Goal: Task Accomplishment & Management: Manage account settings

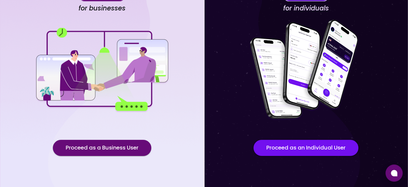
scroll to position [55, 0]
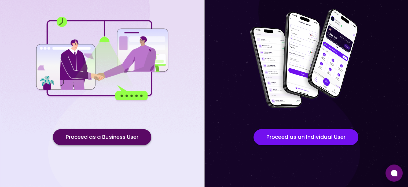
click at [85, 139] on button "Proceed as a Business User" at bounding box center [102, 137] width 98 height 16
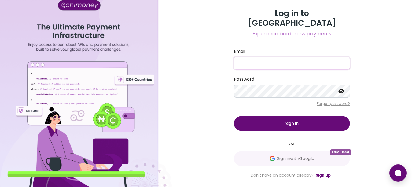
click at [260, 59] on input "Email" at bounding box center [292, 63] width 116 height 13
click at [187, 111] on div "Log in to Chimoney Experience borderless payments Email Password Forgot passwor…" at bounding box center [291, 93] width 240 height 187
click at [323, 173] on link "Sign up" at bounding box center [322, 175] width 15 height 5
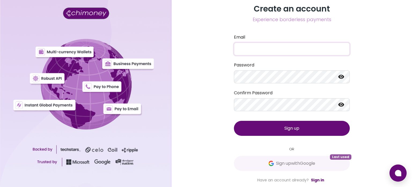
click at [256, 47] on input "Email" at bounding box center [292, 49] width 116 height 13
click at [252, 46] on input "Email" at bounding box center [292, 49] width 116 height 13
click at [314, 179] on link "Sign in" at bounding box center [317, 179] width 13 height 5
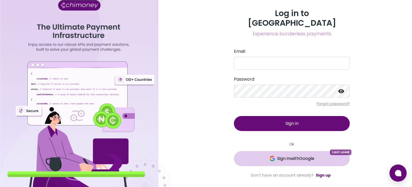
click at [306, 155] on span "Sign in with Google" at bounding box center [295, 158] width 37 height 6
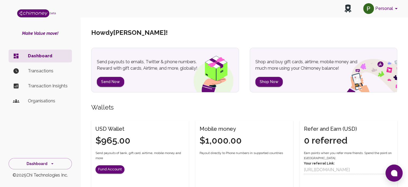
click at [114, 140] on h4 "$965.00" at bounding box center [112, 140] width 35 height 11
click at [43, 162] on button "Dashboard" at bounding box center [40, 164] width 63 height 12
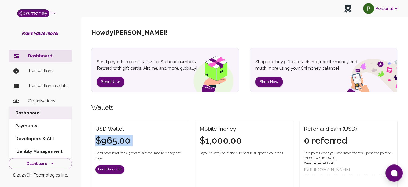
click at [29, 138] on li "Developers & API" at bounding box center [40, 138] width 63 height 13
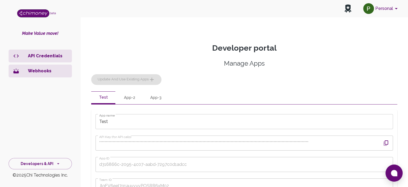
click at [119, 79] on div "Manage Apps Update and use existing apps" at bounding box center [244, 72] width 306 height 26
click at [145, 80] on div "Manage Apps Update and use existing apps" at bounding box center [244, 72] width 306 height 26
click at [133, 98] on button "App-2" at bounding box center [129, 97] width 24 height 13
click at [99, 98] on button "Test" at bounding box center [103, 97] width 24 height 13
click at [387, 144] on icon "button" at bounding box center [385, 142] width 5 height 5
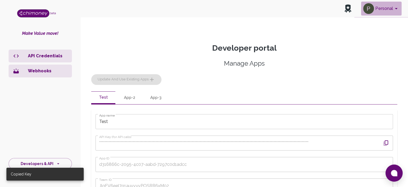
click at [375, 12] on button "Personal" at bounding box center [381, 9] width 40 height 14
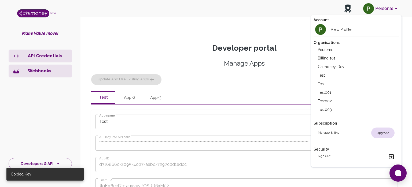
click at [322, 156] on h2 "Sign out" at bounding box center [324, 157] width 13 height 6
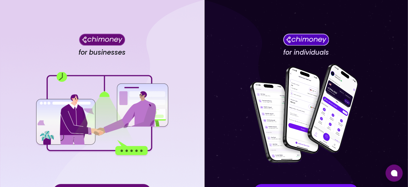
scroll to position [55, 0]
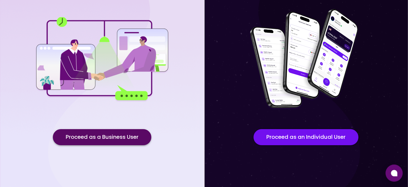
click at [106, 139] on button "Proceed as a Business User" at bounding box center [102, 137] width 98 height 16
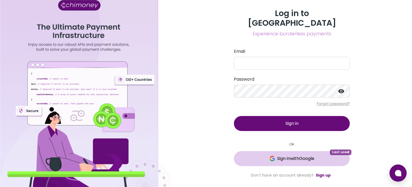
click at [301, 155] on span "Sign in with Google" at bounding box center [295, 158] width 37 height 6
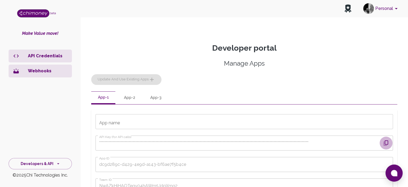
click at [387, 142] on icon "button" at bounding box center [385, 143] width 6 height 6
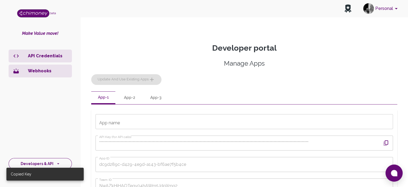
click at [36, 163] on button "Developers & API" at bounding box center [40, 164] width 63 height 12
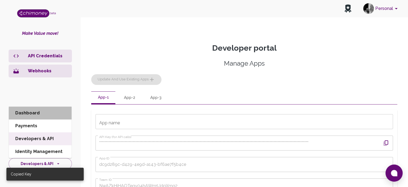
click at [31, 115] on li "Dashboard" at bounding box center [40, 113] width 63 height 13
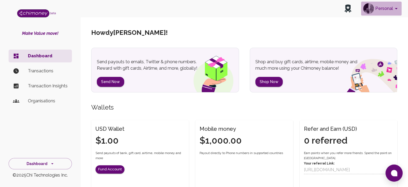
click at [382, 13] on button "Personal" at bounding box center [381, 9] width 40 height 14
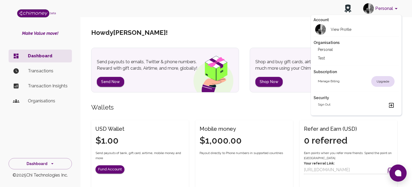
click at [333, 103] on div "Sign out" at bounding box center [356, 105] width 77 height 6
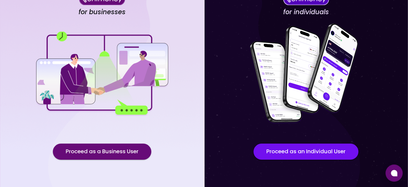
scroll to position [55, 0]
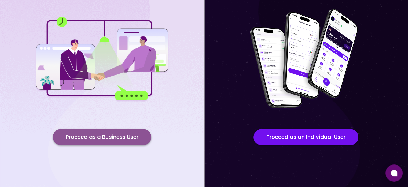
click at [118, 130] on button "Proceed as a Business User" at bounding box center [102, 137] width 98 height 16
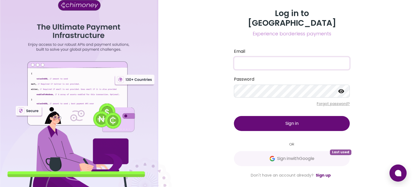
click at [247, 57] on input "Email" at bounding box center [292, 63] width 116 height 13
type input "[EMAIL_ADDRESS][DOMAIN_NAME]"
click at [252, 122] on button "Sign in" at bounding box center [292, 123] width 116 height 15
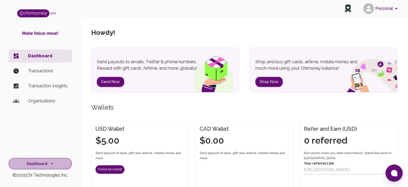
click at [50, 166] on icon "side nav" at bounding box center [52, 163] width 5 height 5
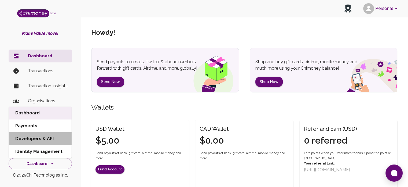
click at [38, 134] on li "Developers & API" at bounding box center [40, 138] width 63 height 13
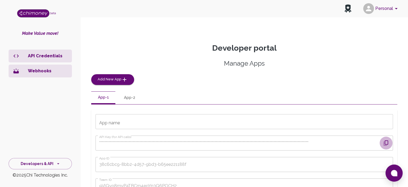
click at [382, 145] on icon "button" at bounding box center [385, 143] width 6 height 6
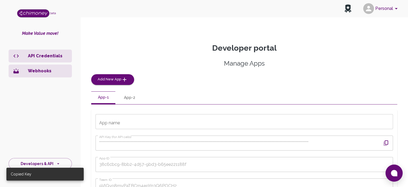
click at [135, 97] on button "App-2" at bounding box center [129, 97] width 24 height 13
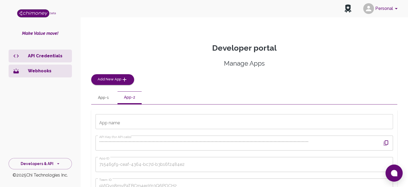
click at [386, 10] on button "Personal" at bounding box center [381, 9] width 40 height 14
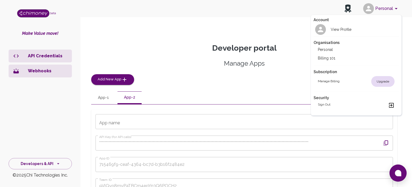
click at [327, 106] on h2 "Sign out" at bounding box center [324, 105] width 13 height 6
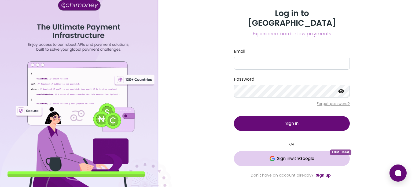
click at [286, 151] on button "Sign in with Google Last used" at bounding box center [292, 158] width 116 height 15
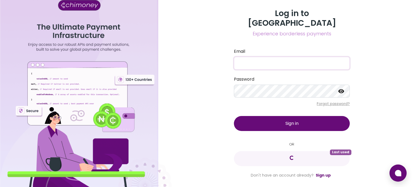
click at [262, 57] on input "Email" at bounding box center [292, 63] width 116 height 13
type input "[EMAIL_ADDRESS][DOMAIN_NAME]"
click at [278, 119] on button "Sign in" at bounding box center [292, 123] width 116 height 15
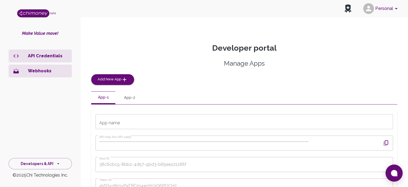
click at [384, 144] on icon "button" at bounding box center [385, 143] width 6 height 6
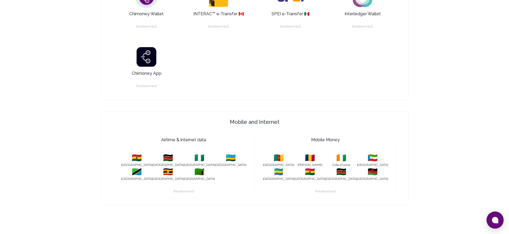
scroll to position [513, 0]
